Goal: Information Seeking & Learning: Find specific fact

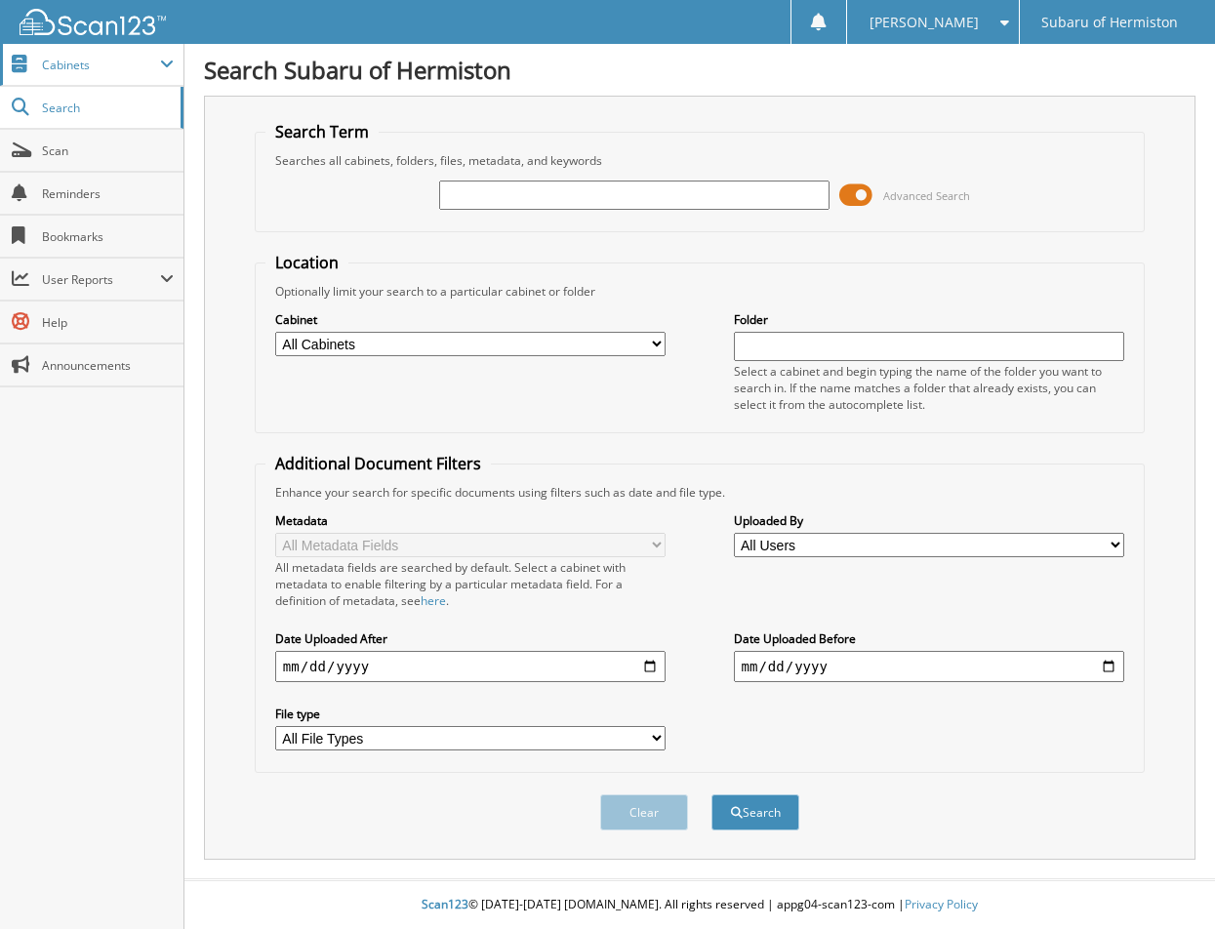
click at [69, 64] on span "Cabinets" at bounding box center [101, 65] width 118 height 17
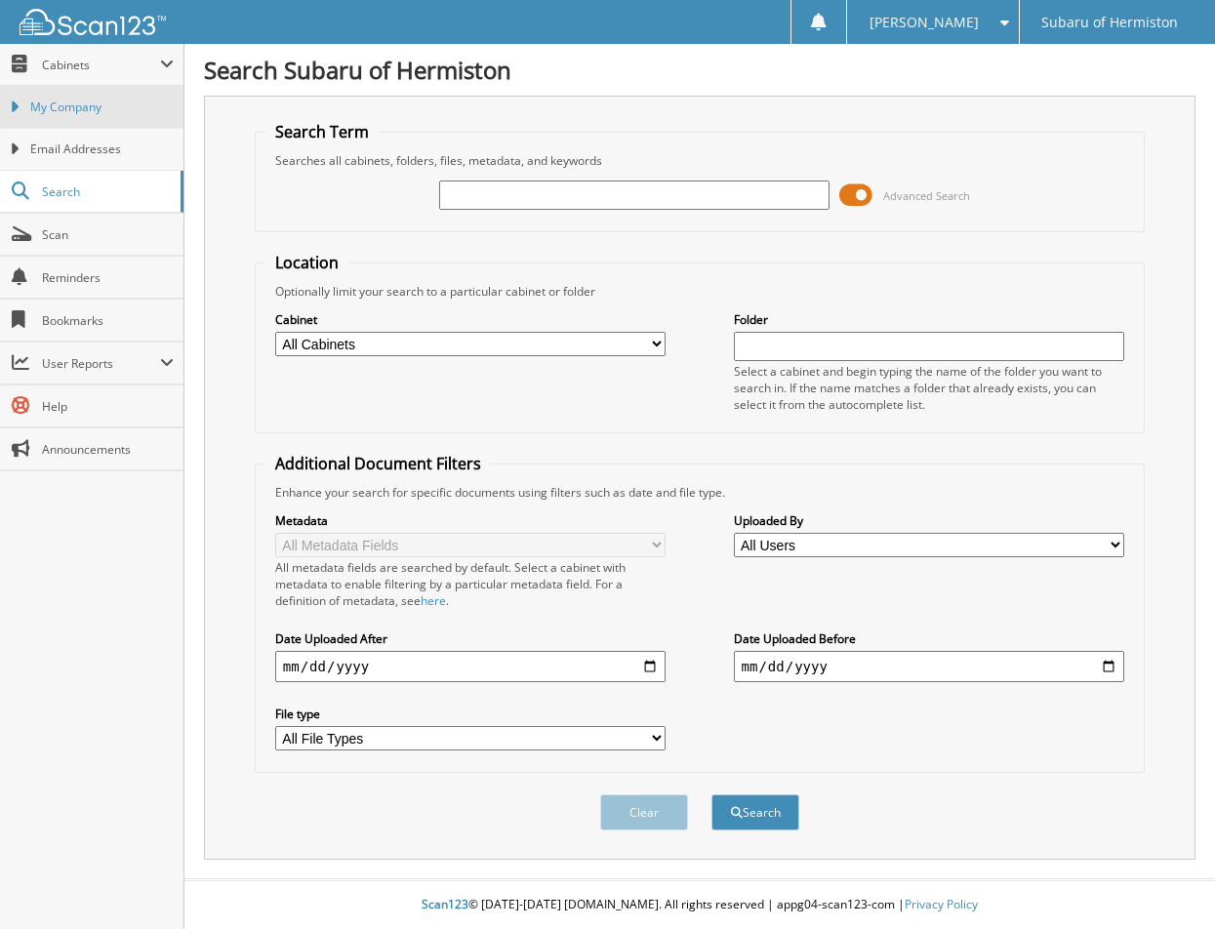
click at [62, 115] on span "My Company" at bounding box center [101, 108] width 143 height 18
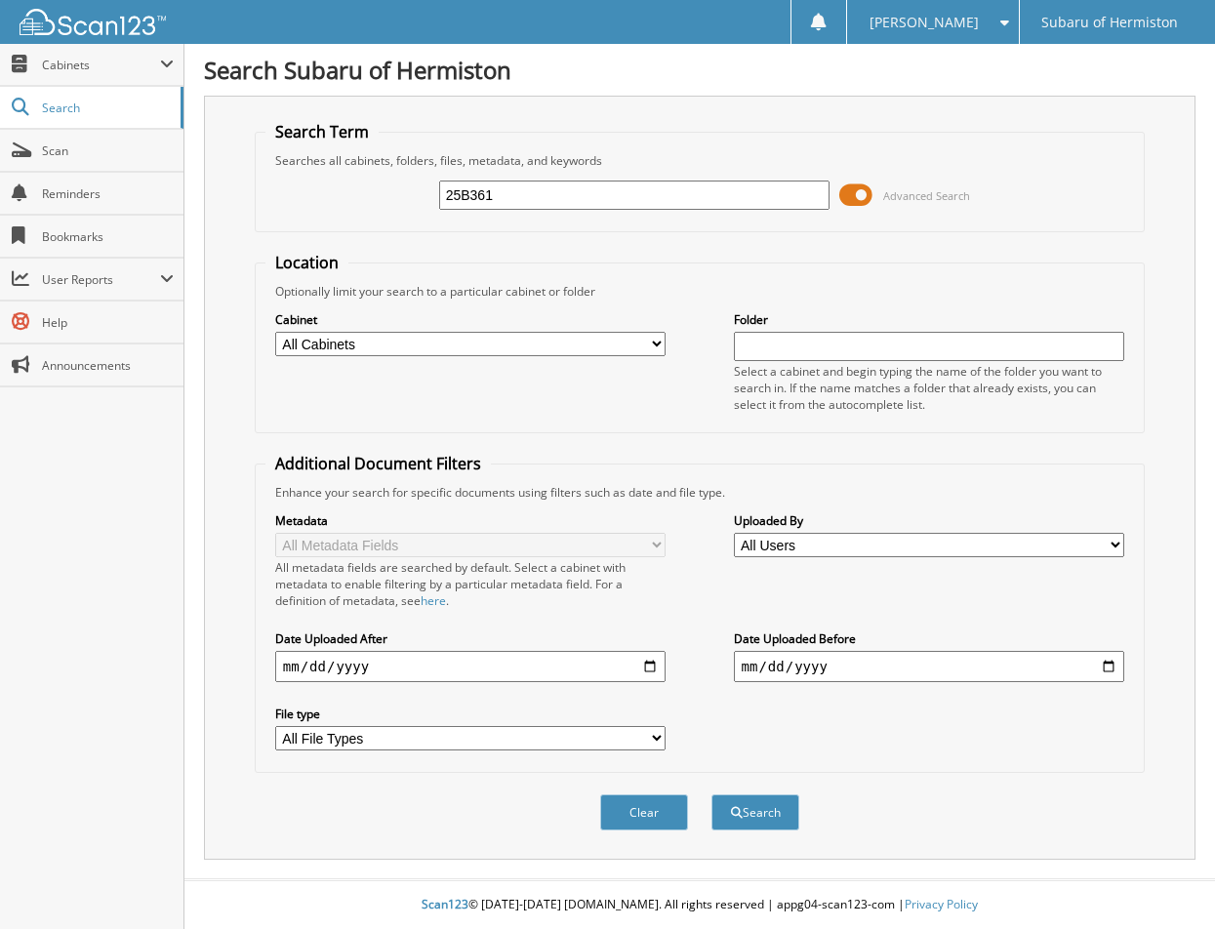
type input "25B361"
click at [712, 795] on button "Search" at bounding box center [756, 813] width 88 height 36
